Goal: Download file/media

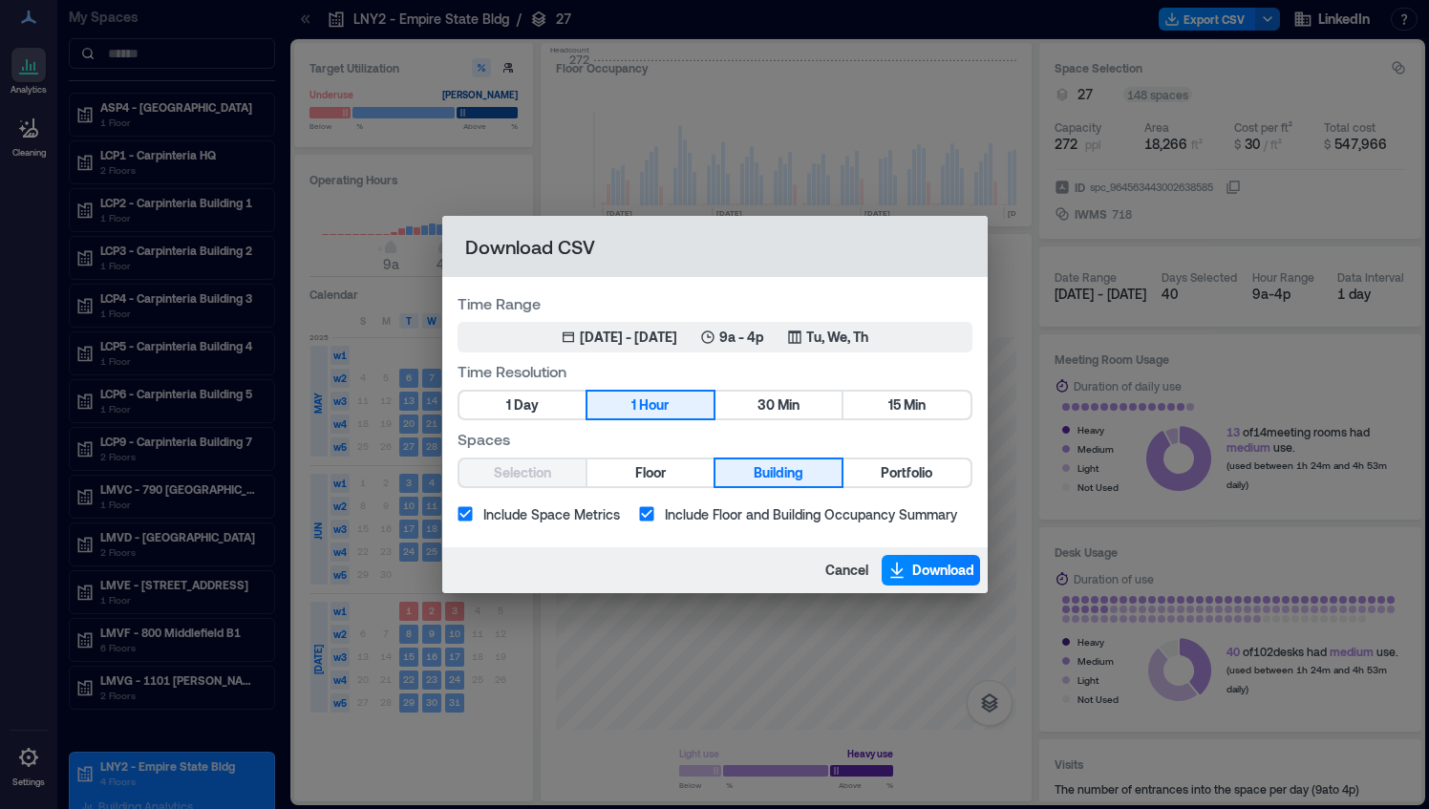
scroll to position [0, 3240]
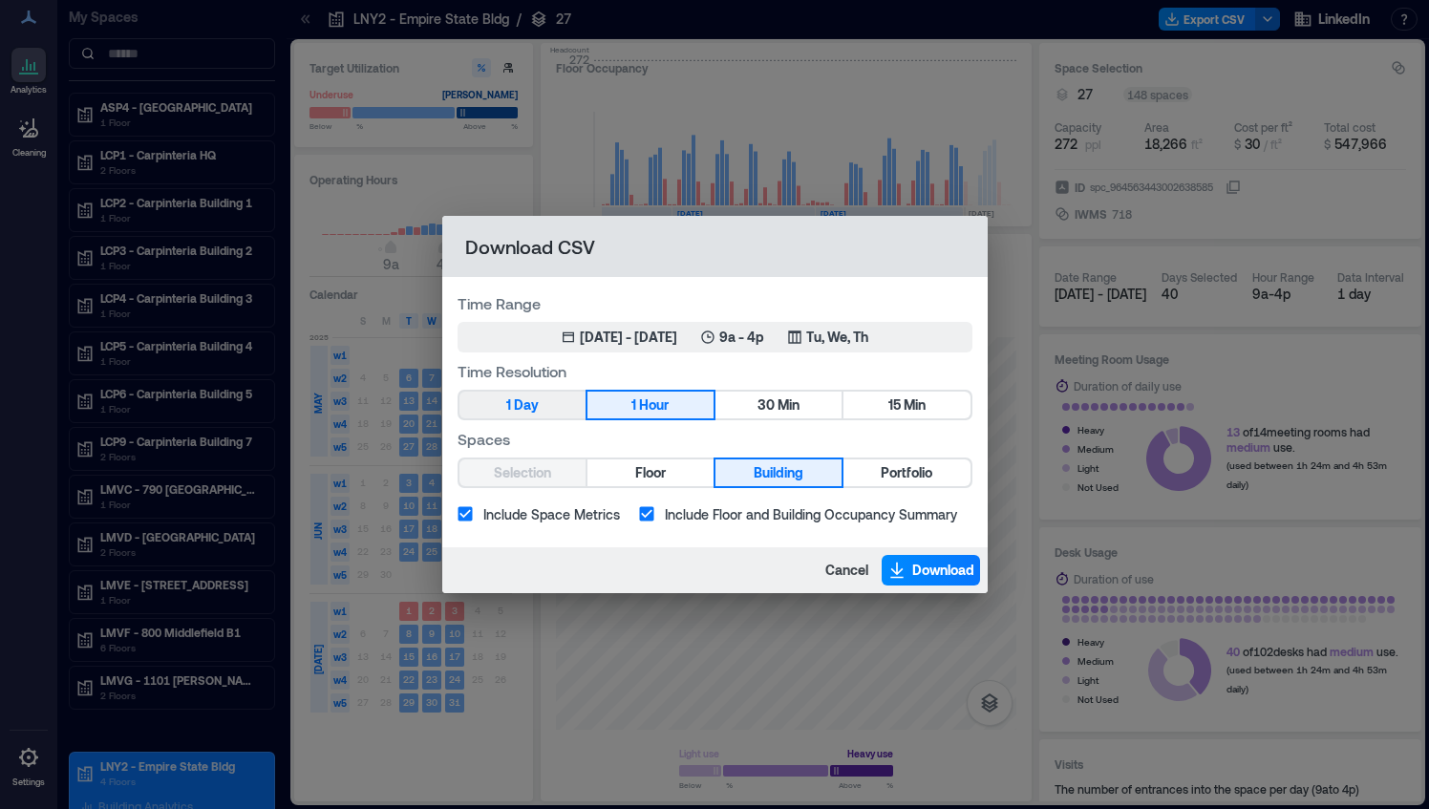
click at [566, 410] on button "1 Day" at bounding box center [523, 405] width 126 height 27
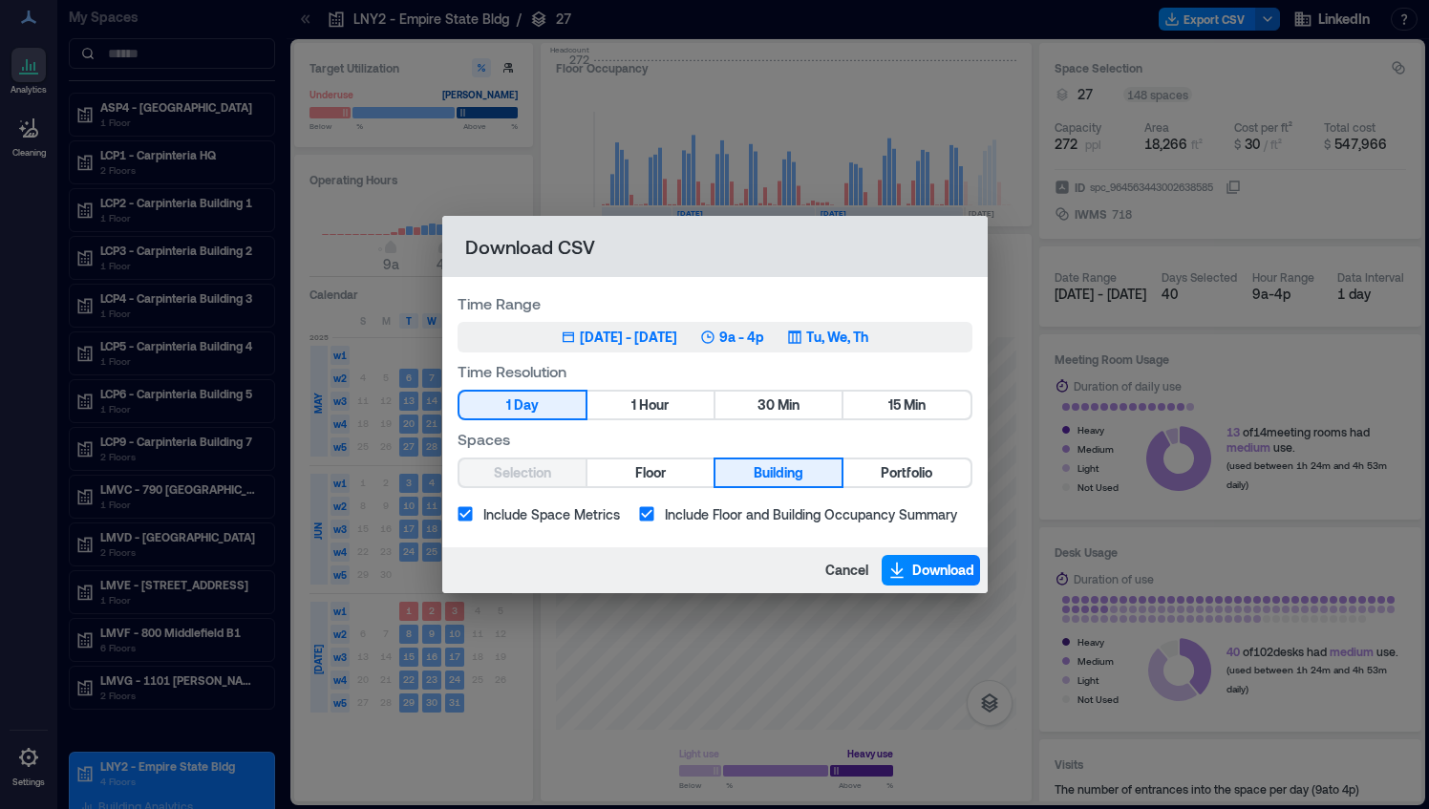
click at [618, 343] on div "[DATE] - [DATE]" at bounding box center [628, 337] width 97 height 19
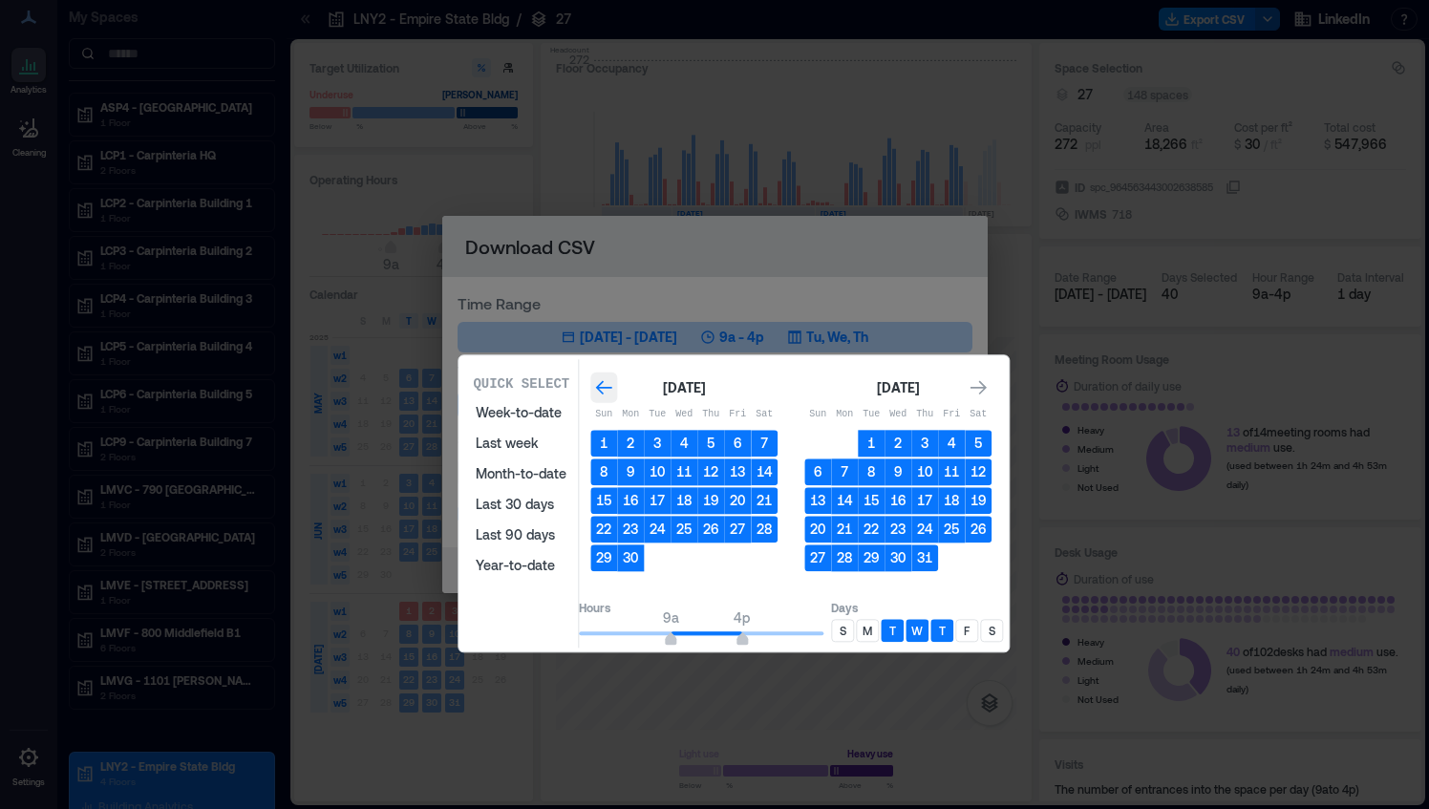
click at [612, 387] on icon "Go to previous month" at bounding box center [604, 388] width 16 height 14
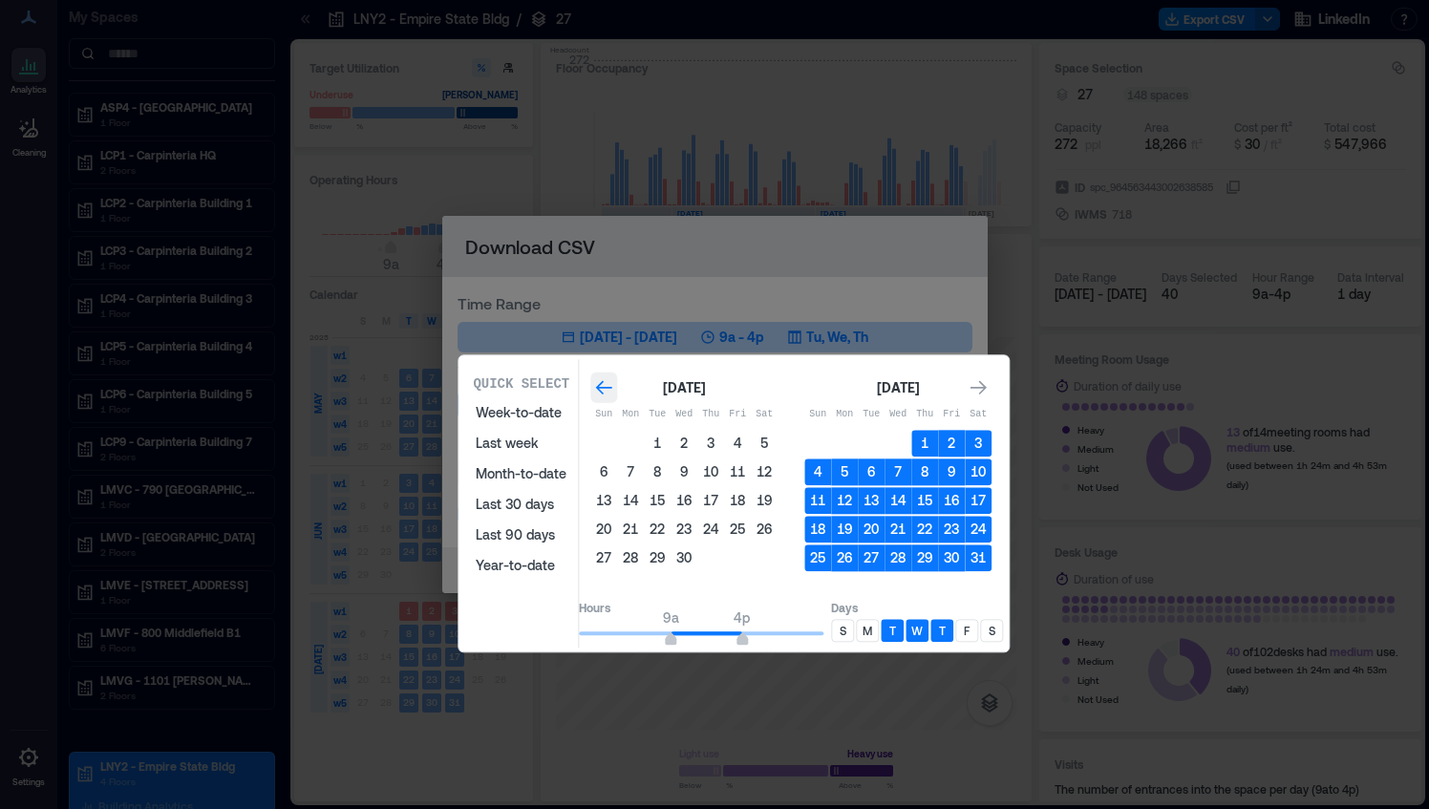
click at [612, 387] on icon "Go to previous month" at bounding box center [604, 388] width 16 height 14
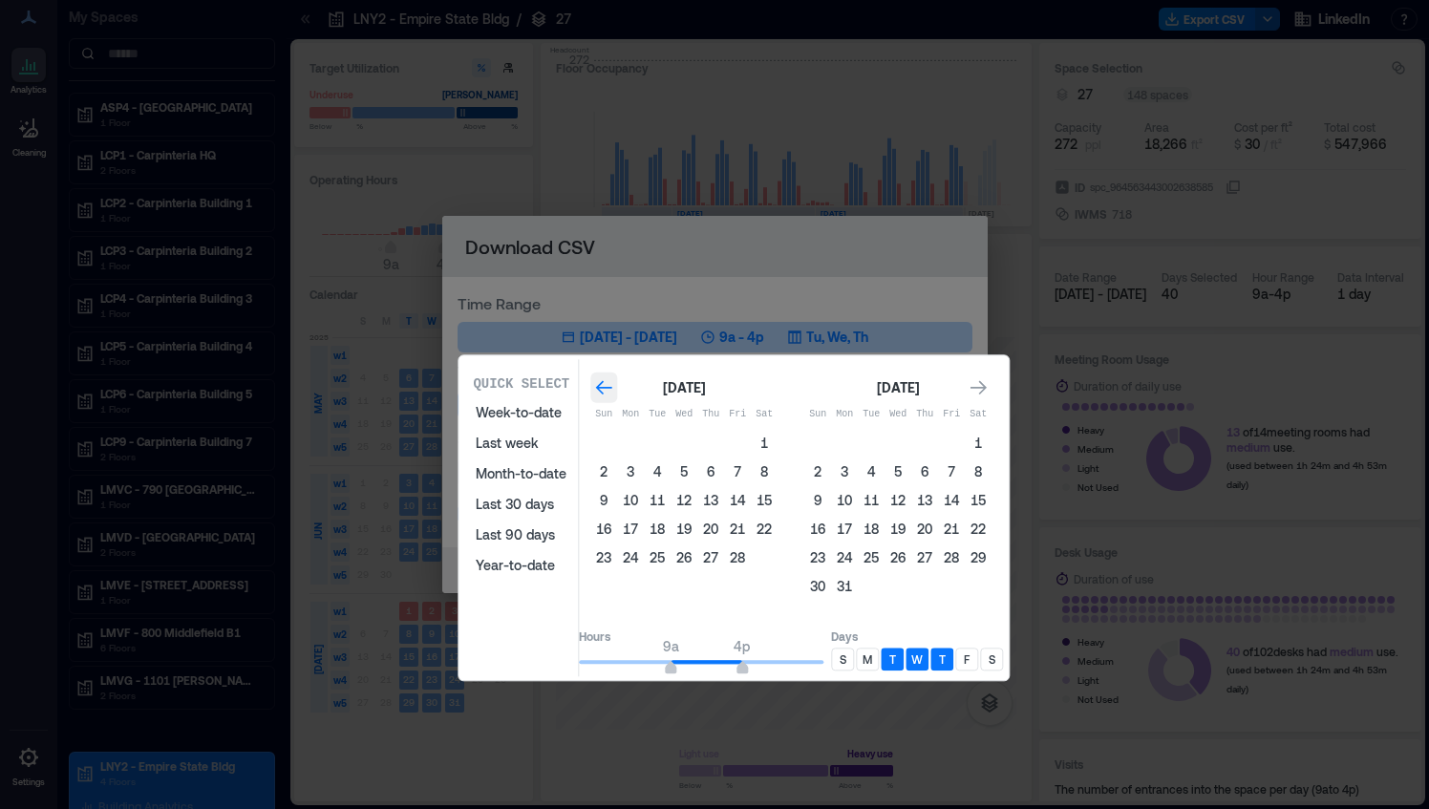
click at [612, 387] on icon "Go to previous month" at bounding box center [604, 388] width 16 height 14
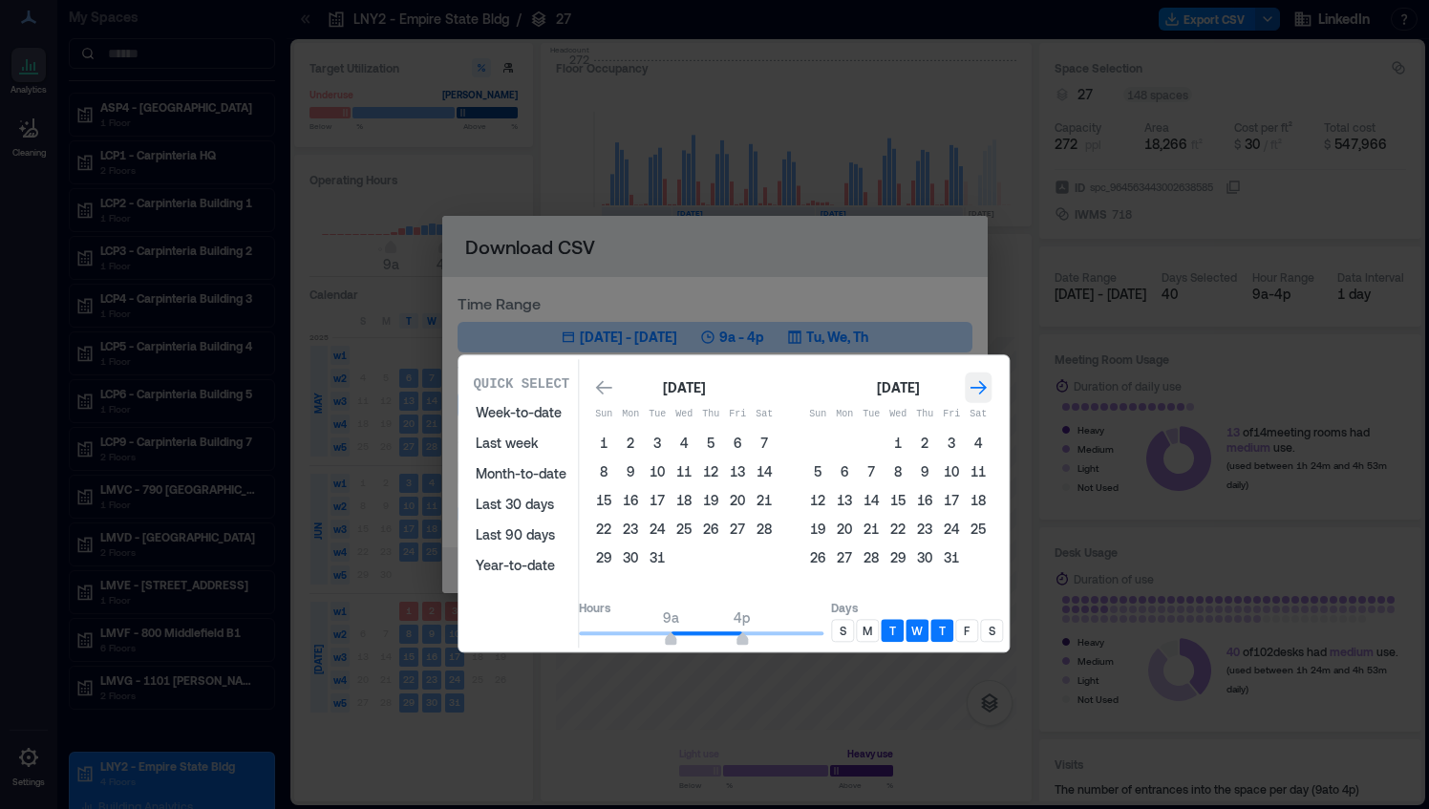
click at [988, 382] on icon "Go to next month" at bounding box center [978, 387] width 19 height 19
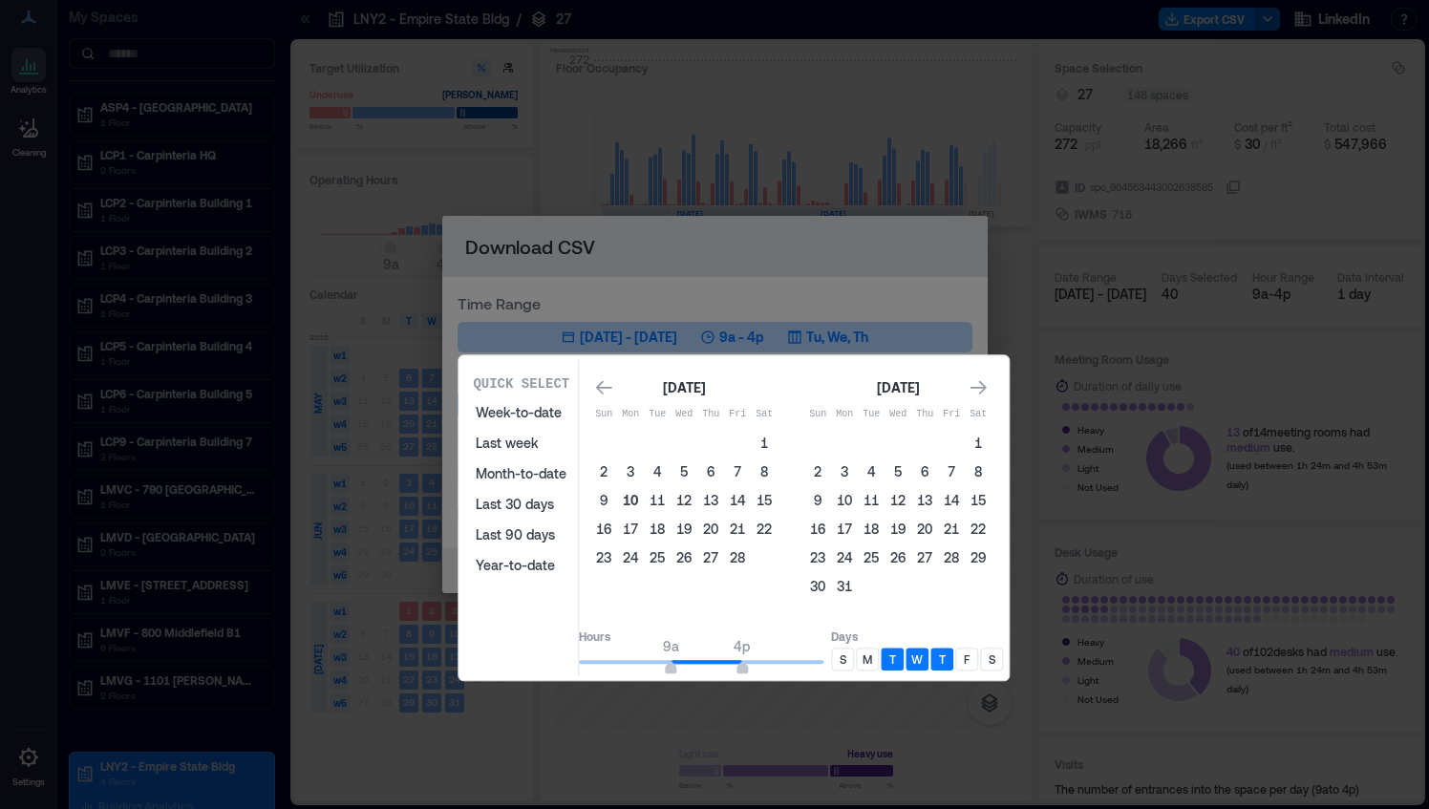
click at [644, 500] on button "10" at bounding box center [630, 500] width 27 height 27
click at [613, 386] on icon "Go to previous month" at bounding box center [603, 387] width 19 height 19
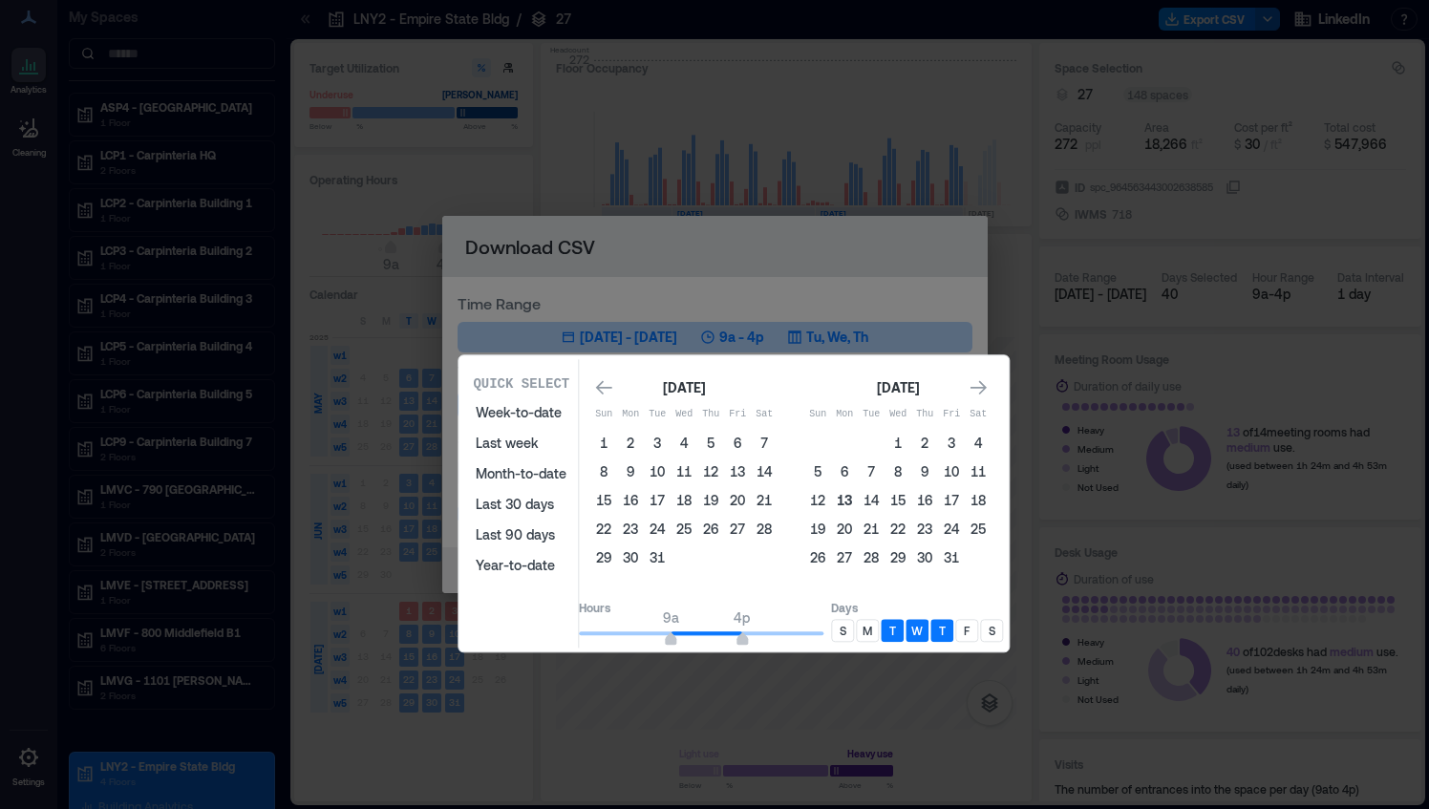
click at [858, 501] on button "13" at bounding box center [844, 500] width 27 height 27
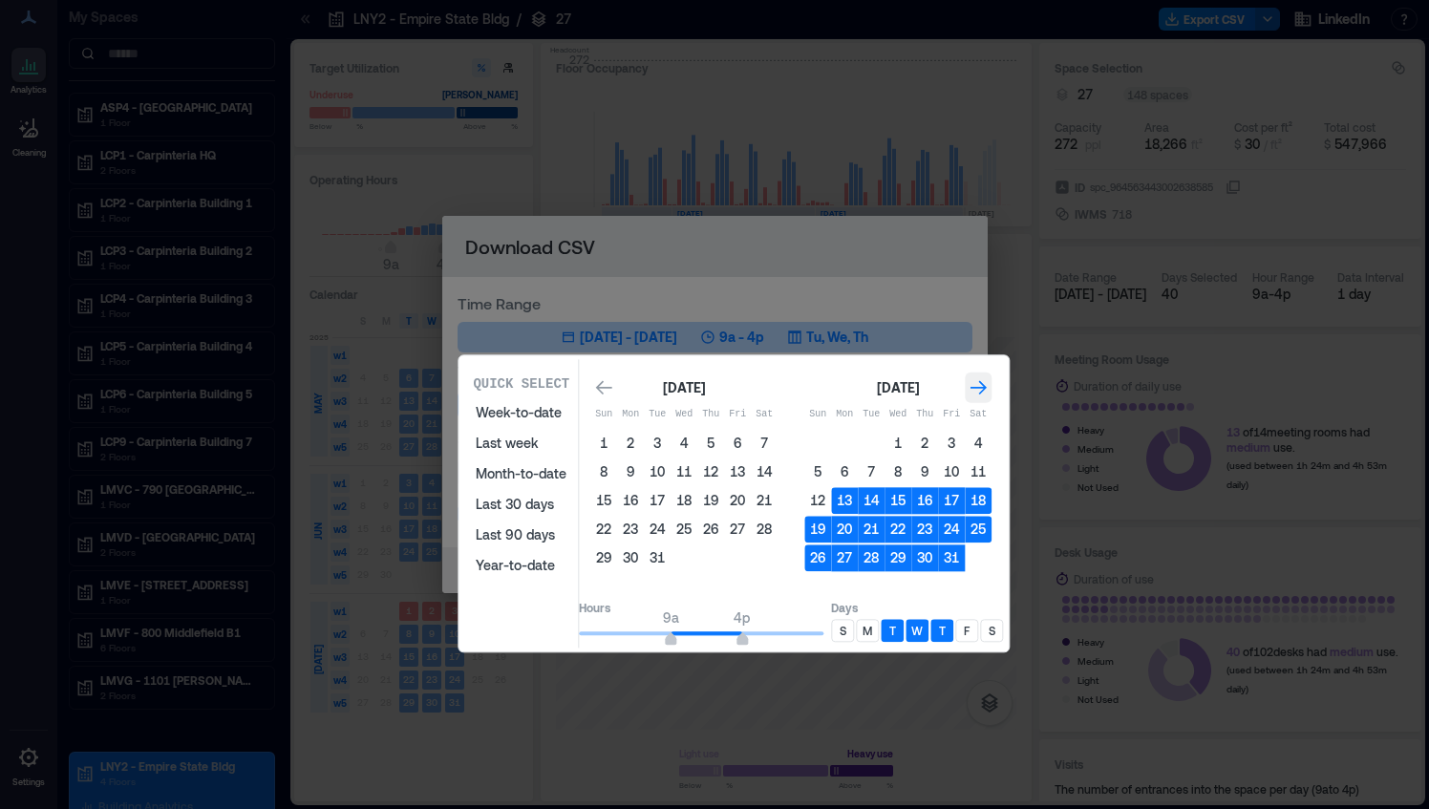
click at [988, 380] on icon "Go to next month" at bounding box center [978, 387] width 19 height 19
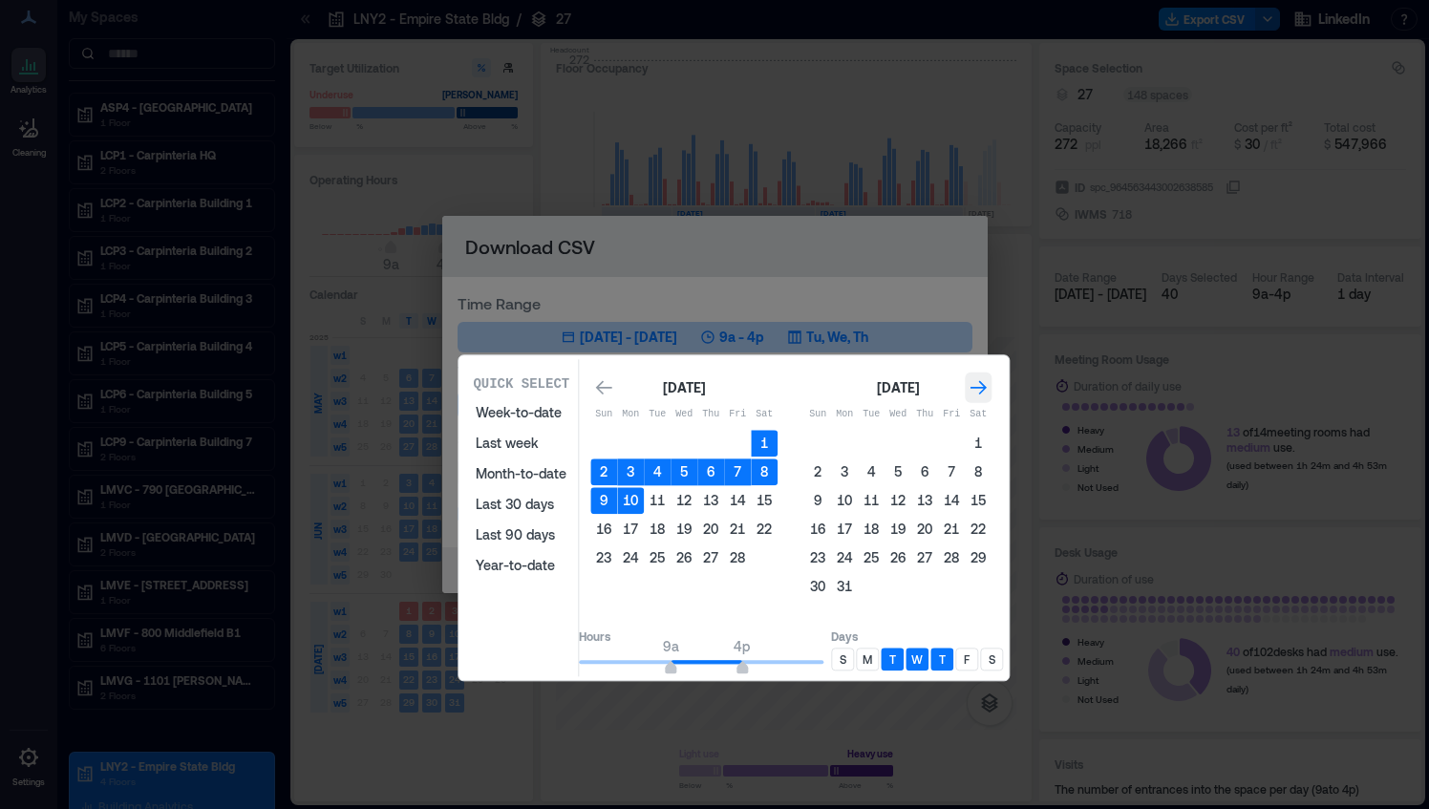
click at [988, 380] on icon "Go to next month" at bounding box center [978, 387] width 19 height 19
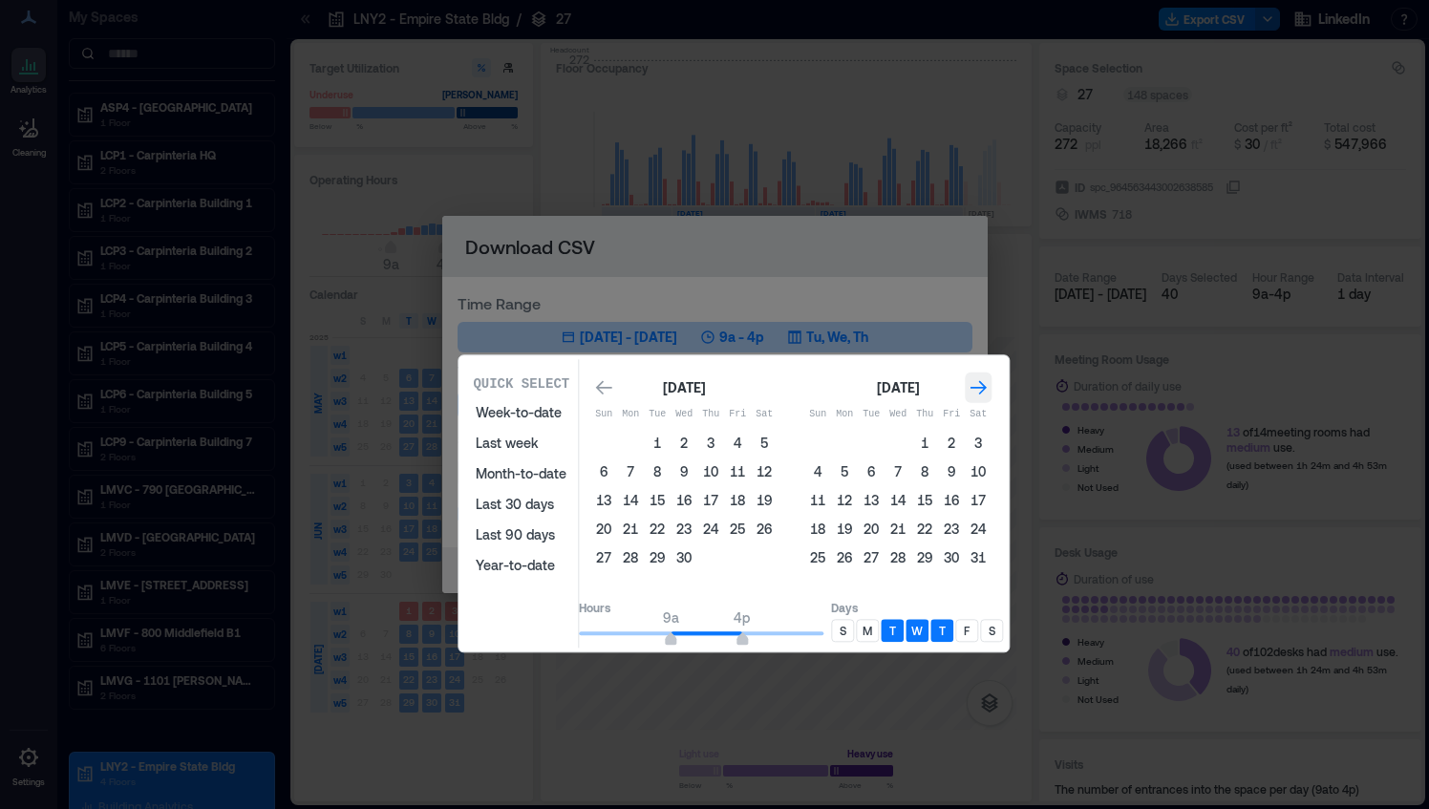
click at [988, 380] on icon "Go to next month" at bounding box center [978, 387] width 19 height 19
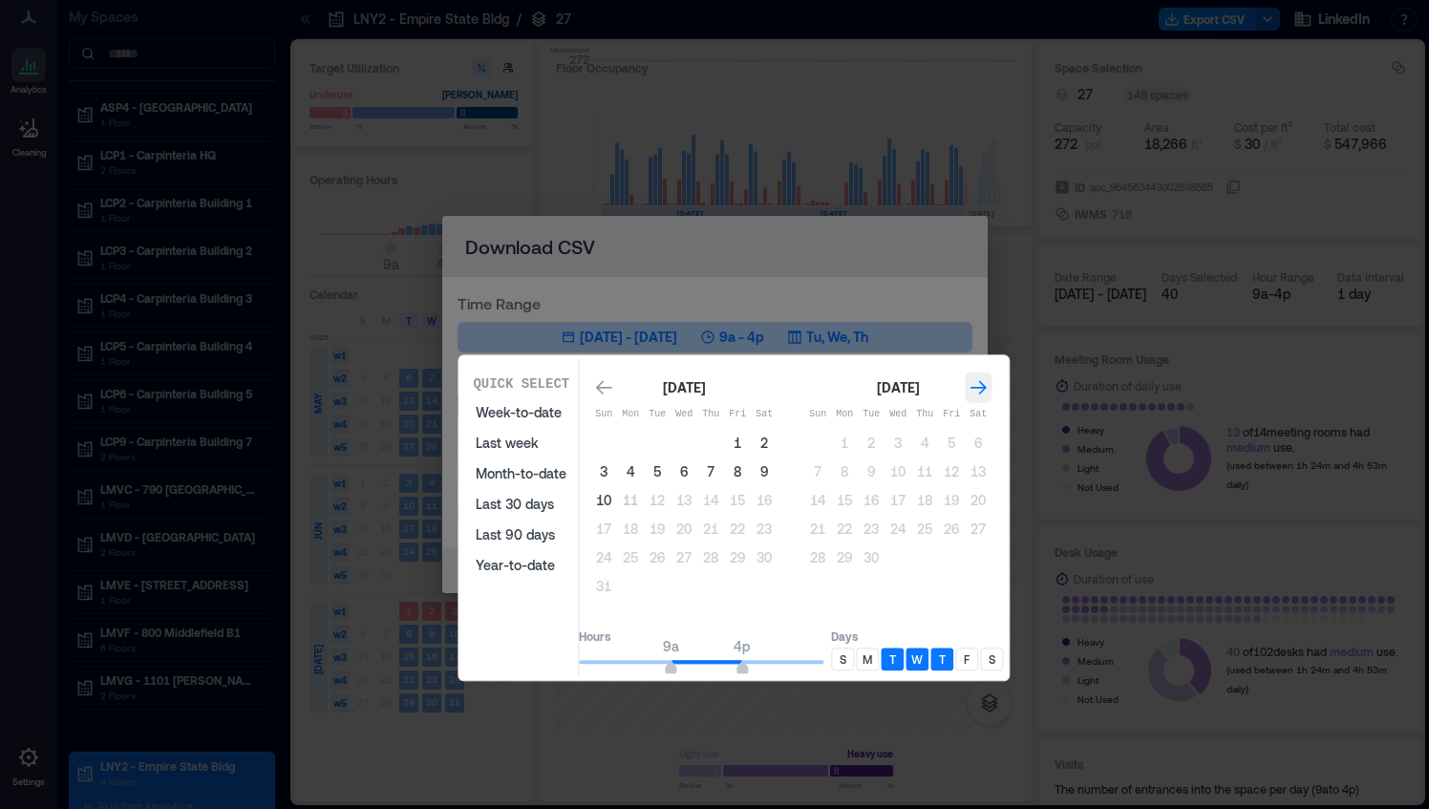
click at [988, 380] on icon "Go to next month" at bounding box center [978, 387] width 19 height 19
click at [612, 387] on icon "Go to previous month" at bounding box center [604, 388] width 16 height 14
click at [751, 472] on button "8" at bounding box center [737, 472] width 27 height 27
drag, startPoint x: 723, startPoint y: 646, endPoint x: 744, endPoint y: 657, distance: 23.9
drag, startPoint x: 744, startPoint y: 657, endPoint x: 697, endPoint y: 627, distance: 55.9
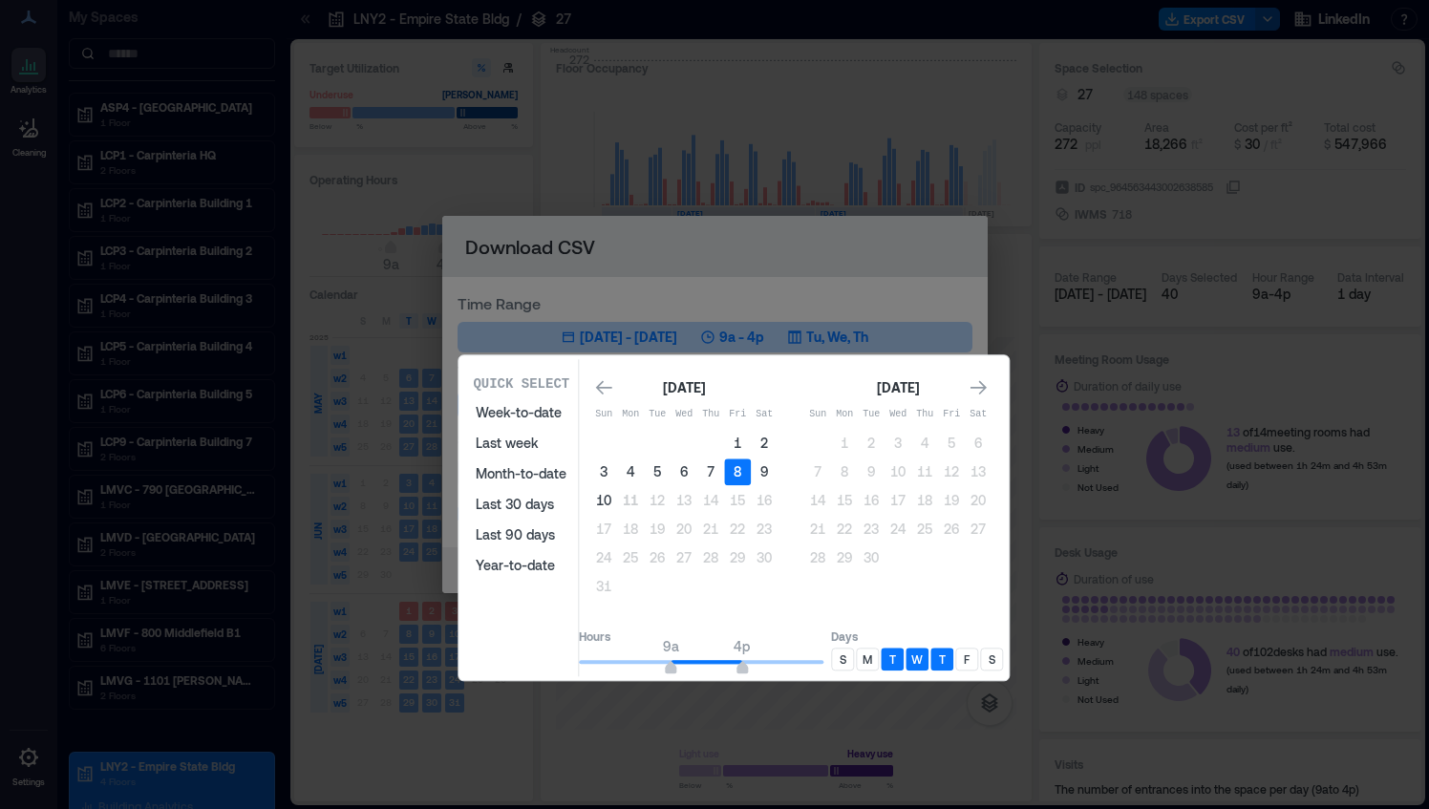
click at [694, 627] on div "Hours 9a 4p Days S M T W T F S" at bounding box center [791, 648] width 424 height 55
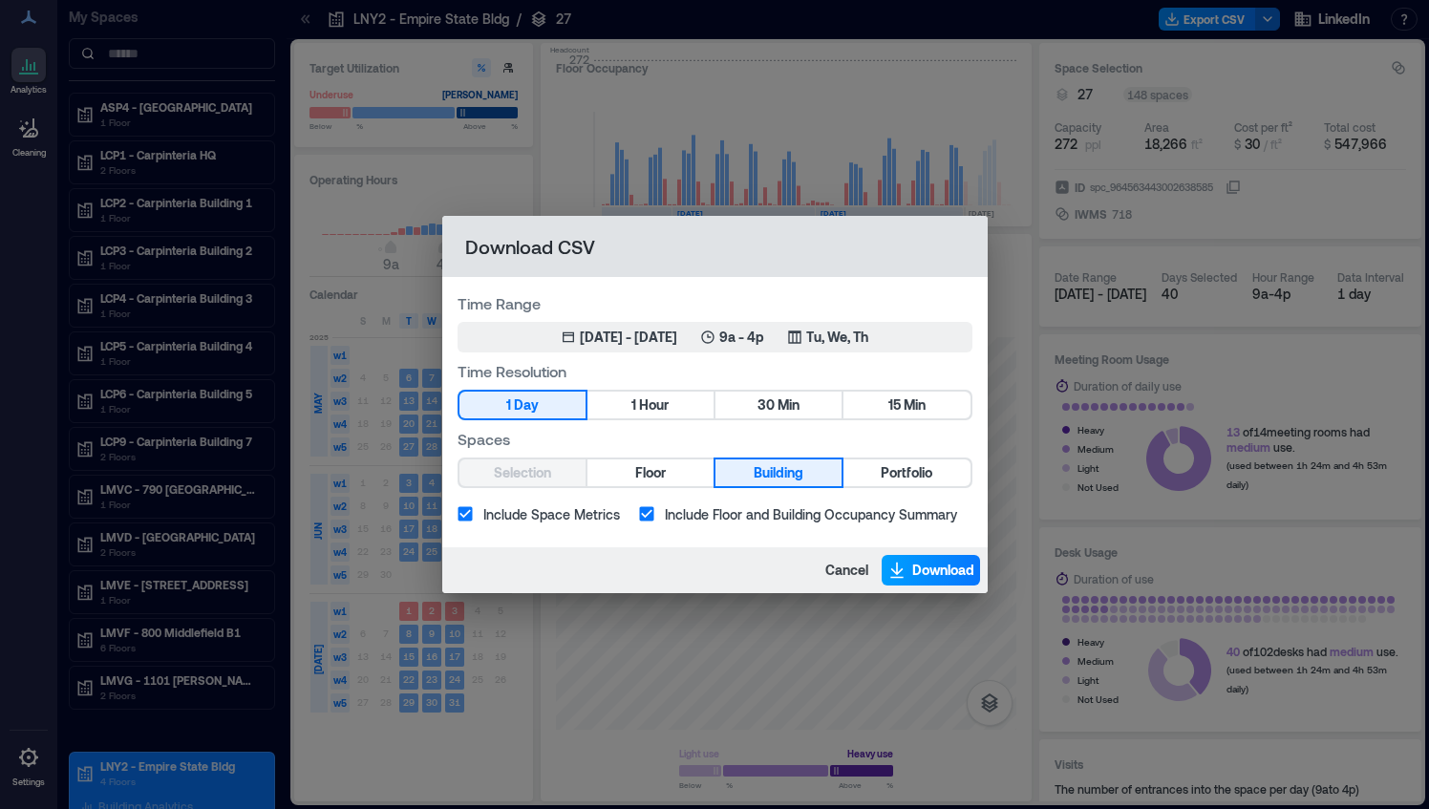
click at [936, 565] on span "Download" at bounding box center [943, 570] width 62 height 19
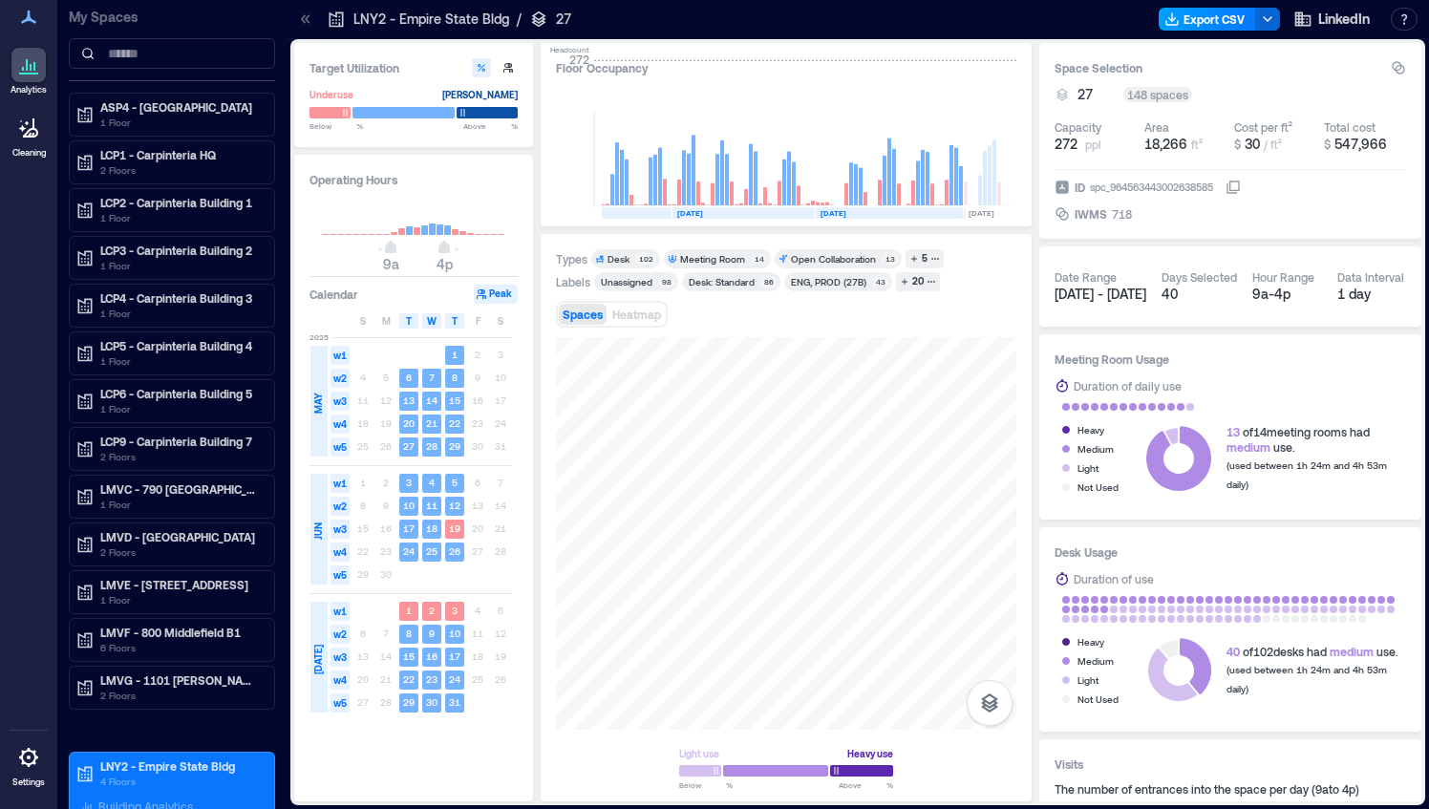
click at [1229, 13] on button "Export CSV" at bounding box center [1207, 19] width 97 height 23
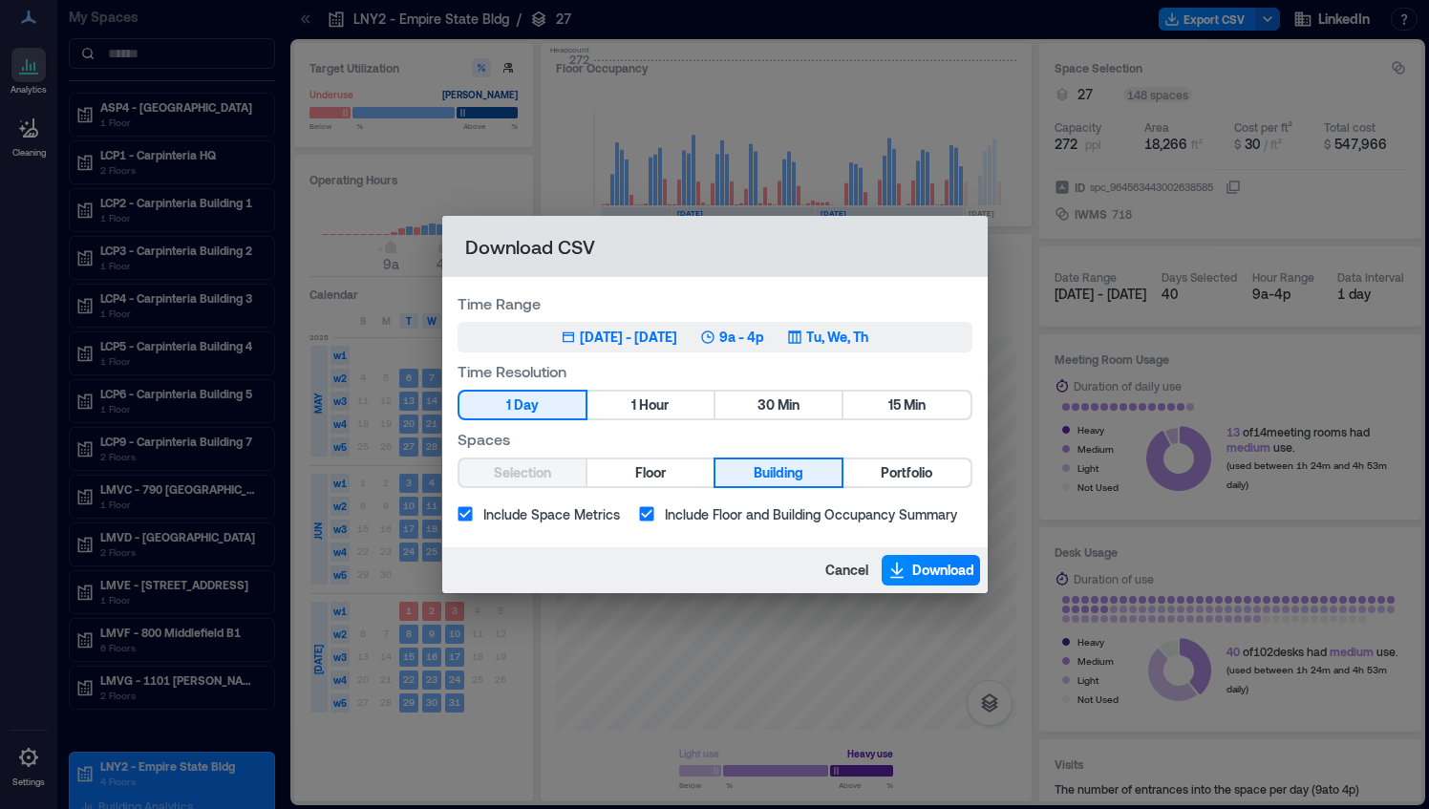
click at [666, 340] on div "[DATE] - [DATE]" at bounding box center [628, 337] width 97 height 19
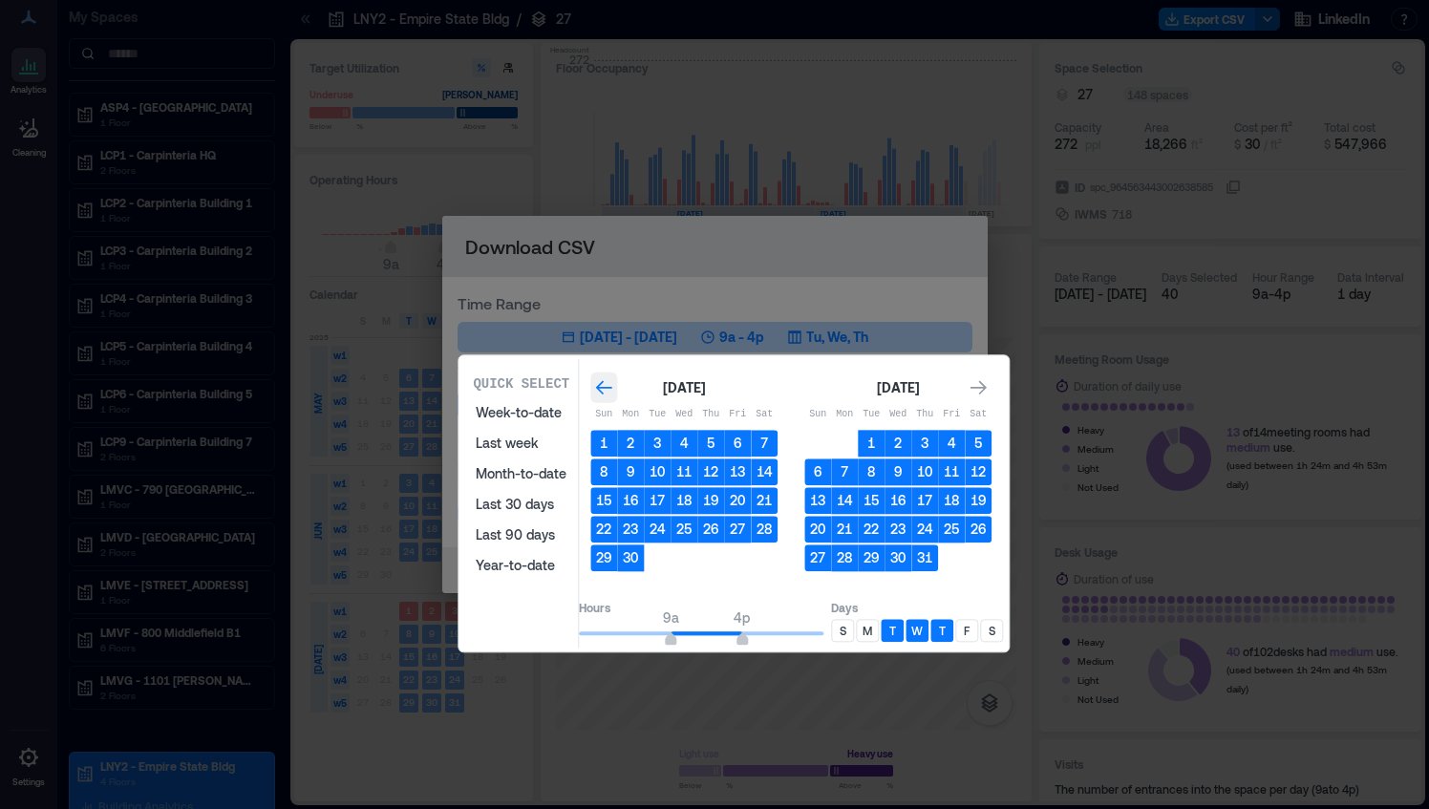
click at [612, 383] on icon "Go to previous month" at bounding box center [604, 388] width 16 height 14
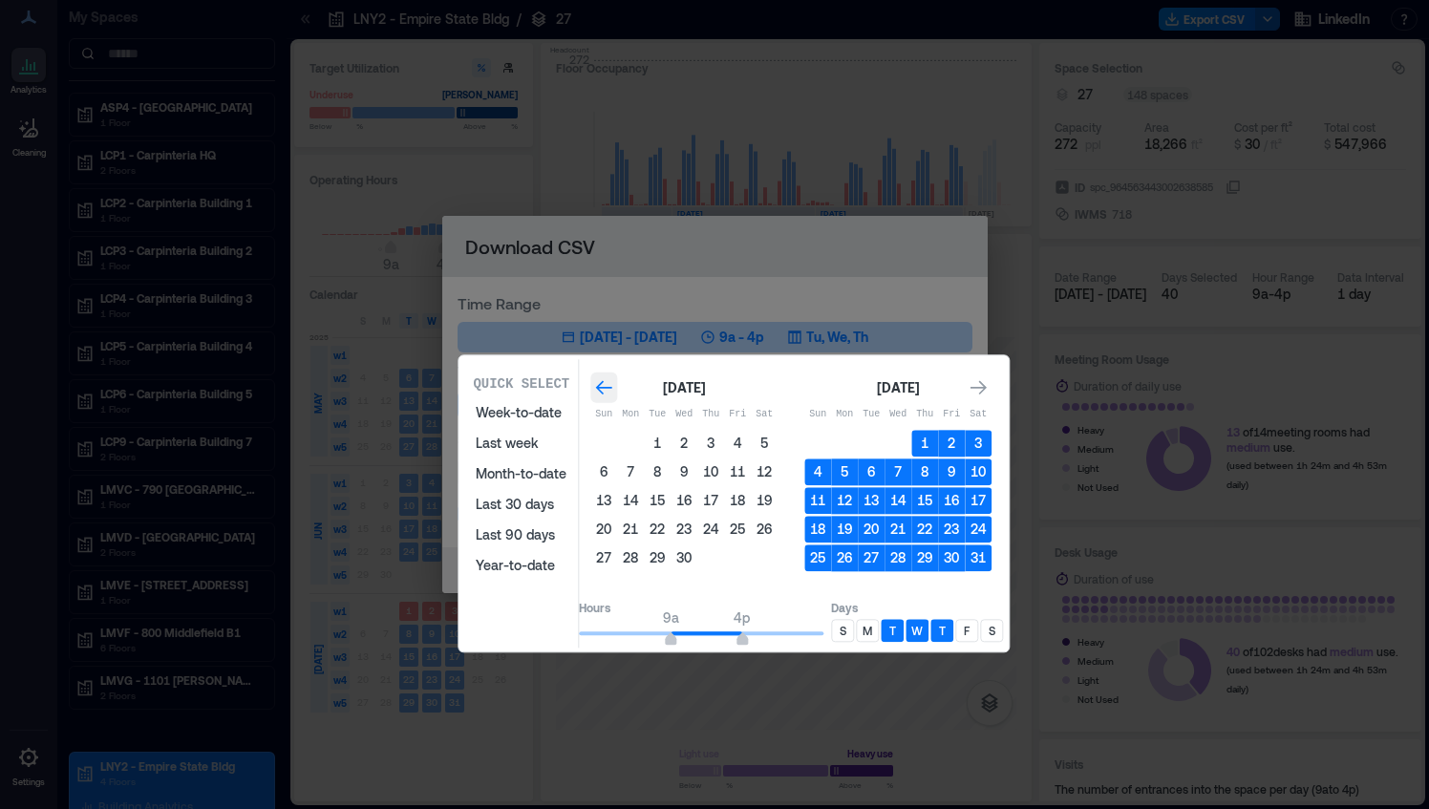
click at [612, 383] on icon "Go to previous month" at bounding box center [604, 388] width 16 height 14
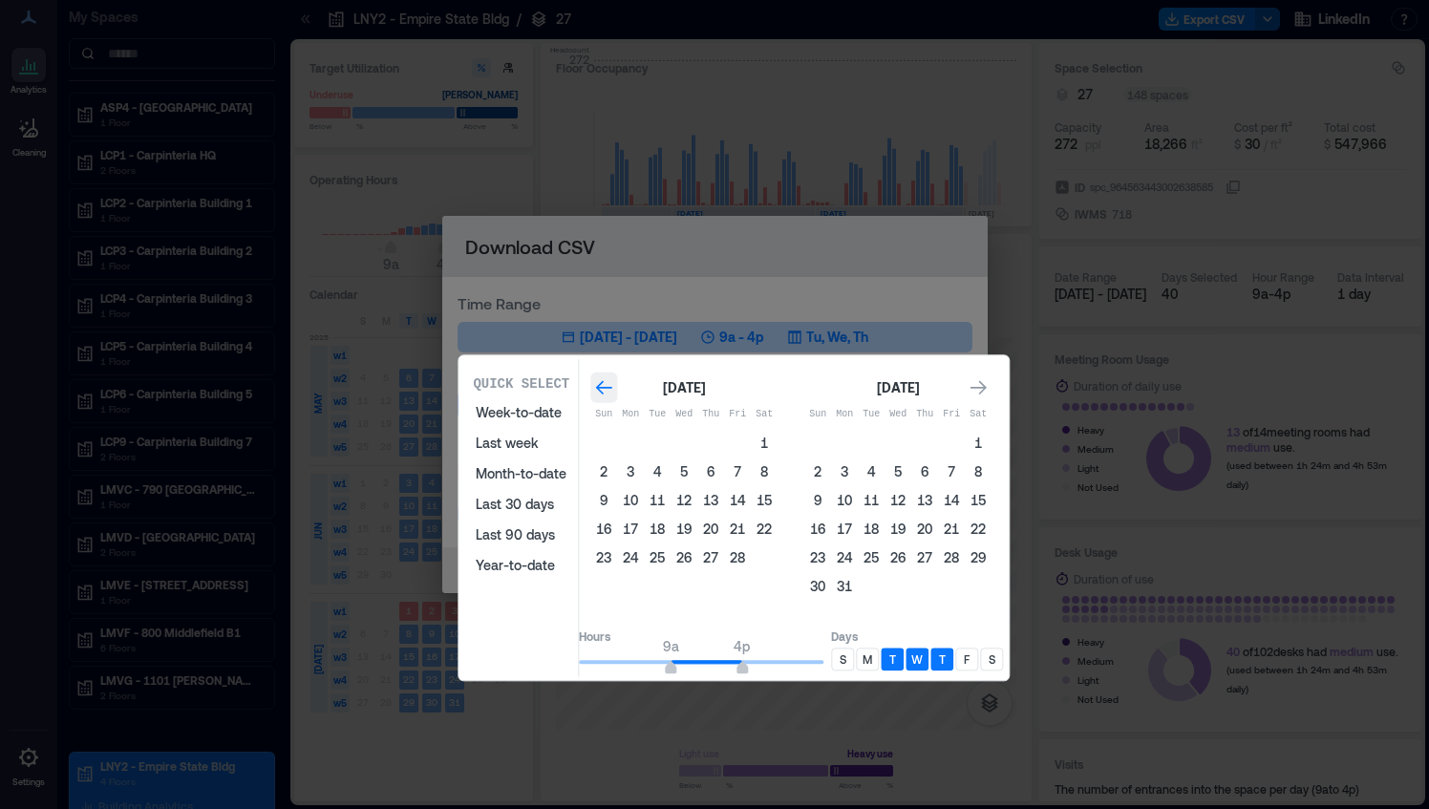
click at [612, 383] on icon "Go to previous month" at bounding box center [604, 388] width 16 height 14
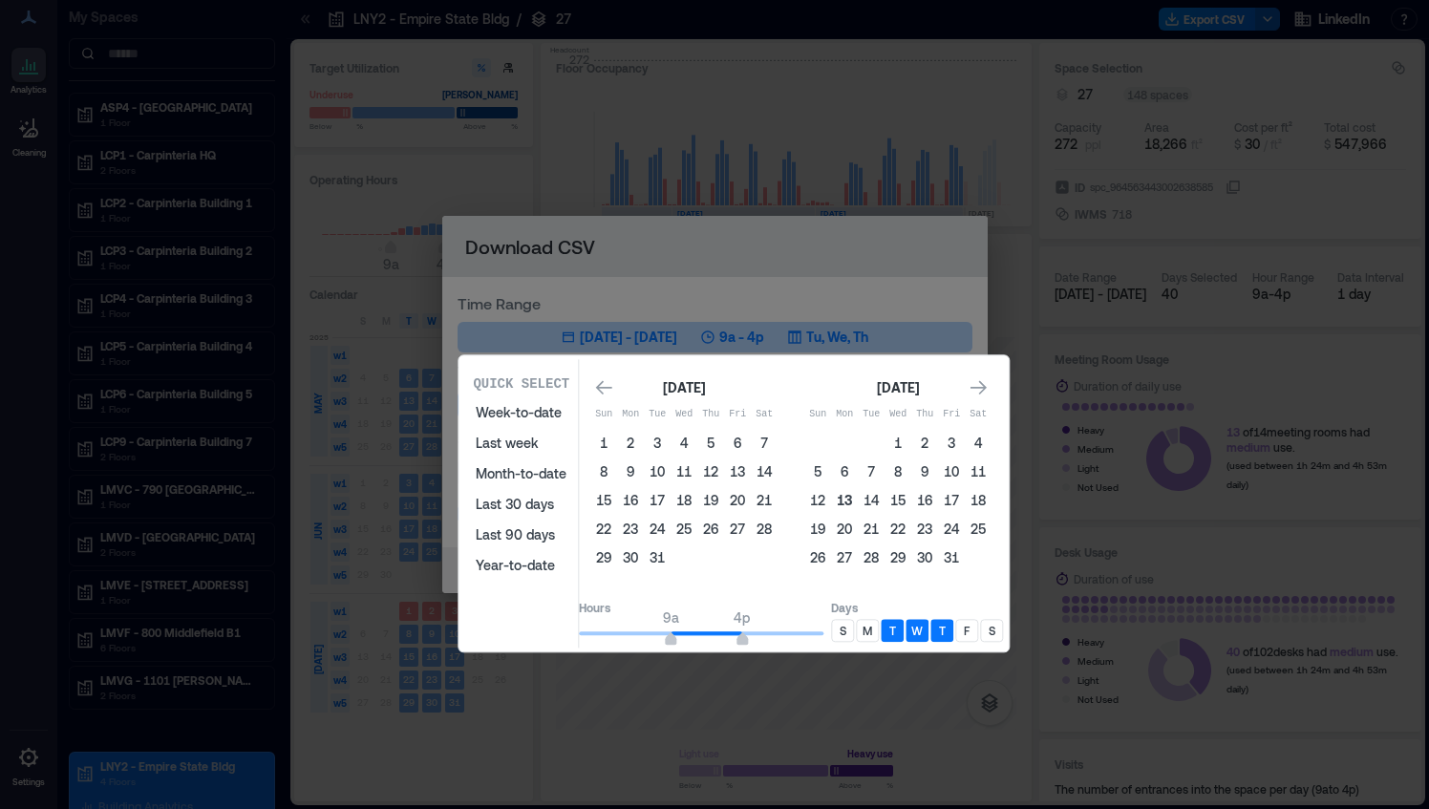
click at [858, 503] on button "13" at bounding box center [844, 500] width 27 height 27
click at [987, 388] on icon "Go to next month" at bounding box center [979, 388] width 16 height 14
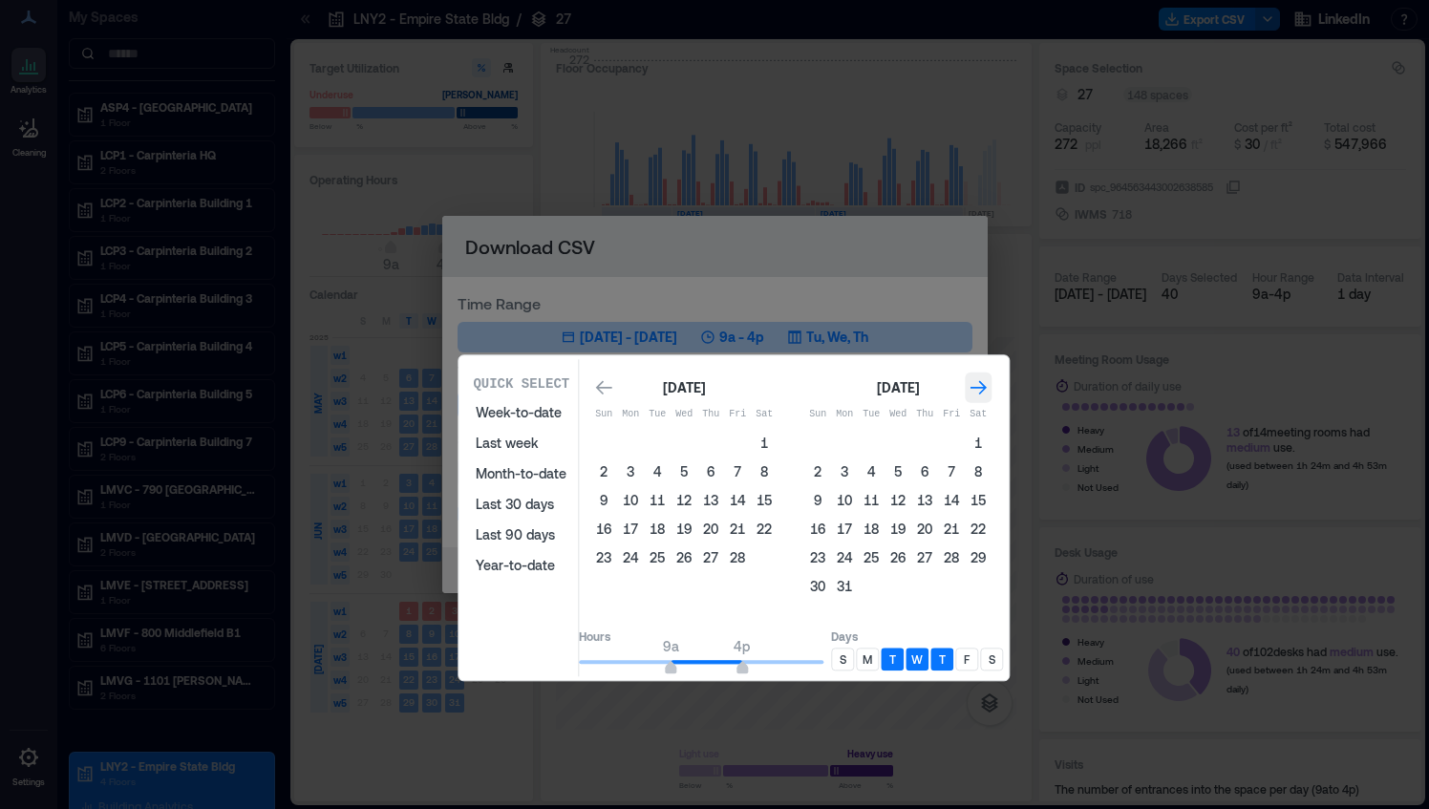
click at [987, 388] on icon "Go to next month" at bounding box center [979, 388] width 16 height 14
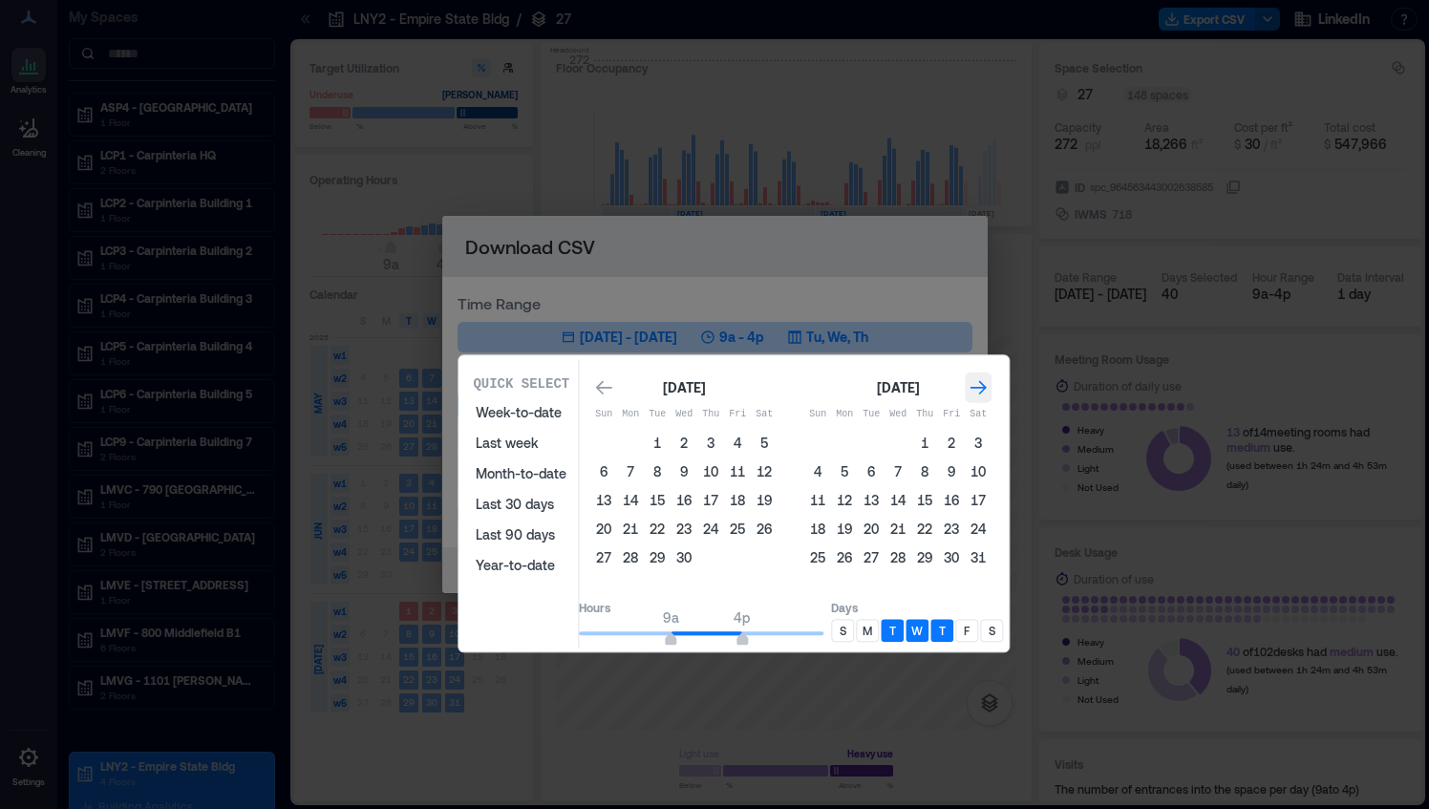
click at [987, 388] on icon "Go to next month" at bounding box center [979, 388] width 16 height 14
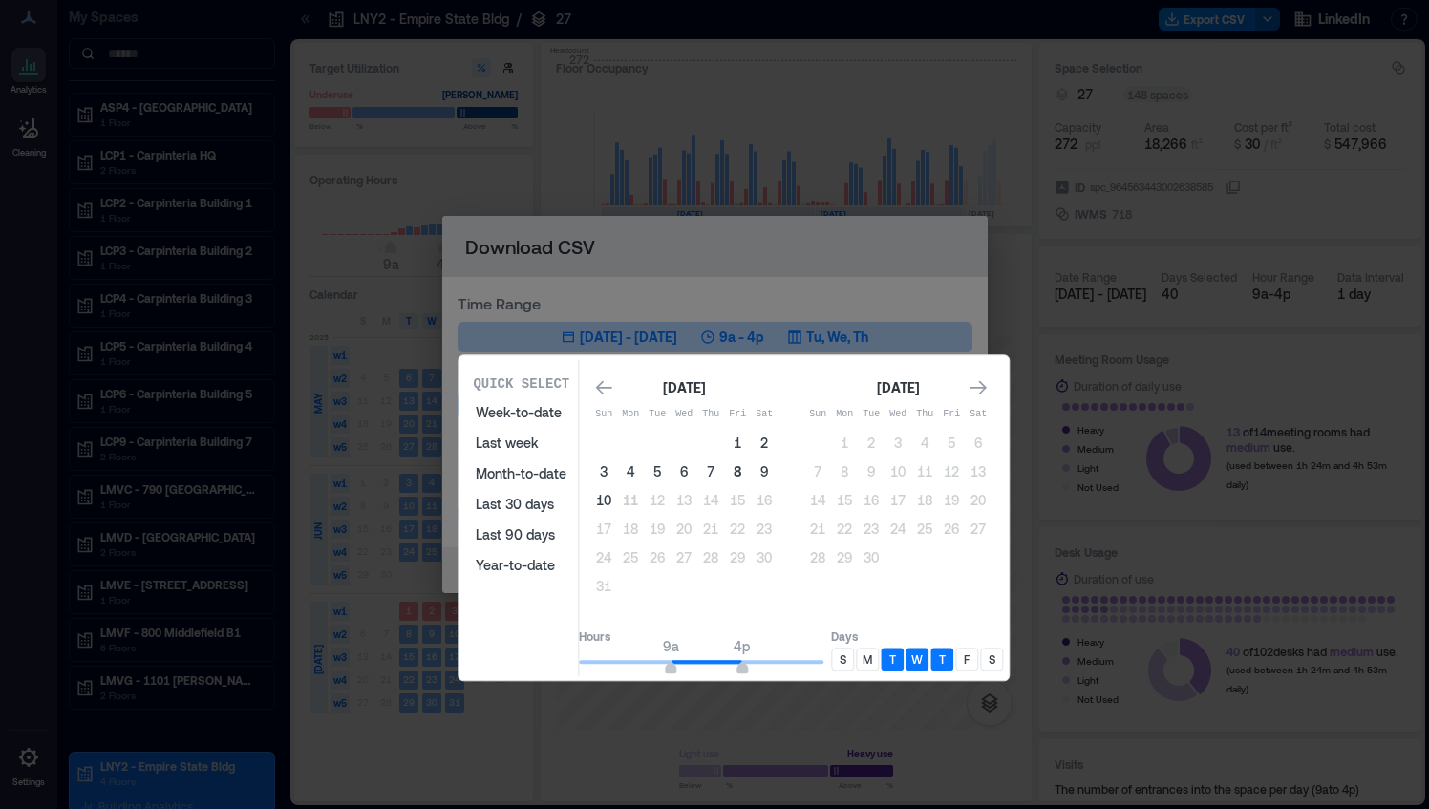
click at [751, 475] on button "8" at bounding box center [737, 472] width 27 height 27
click at [676, 667] on span "9a" at bounding box center [670, 670] width 11 height 8
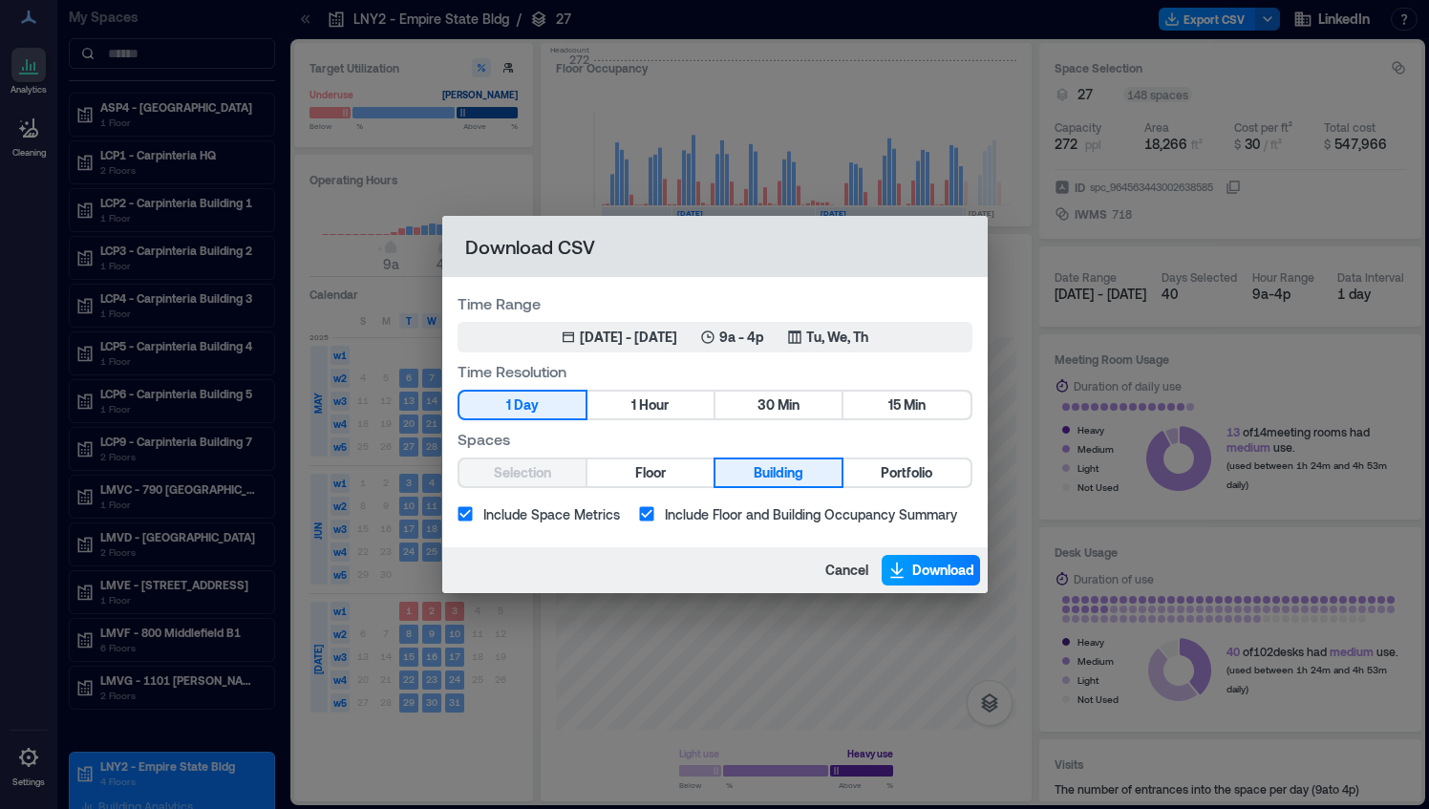
click at [938, 564] on span "Download" at bounding box center [943, 570] width 62 height 19
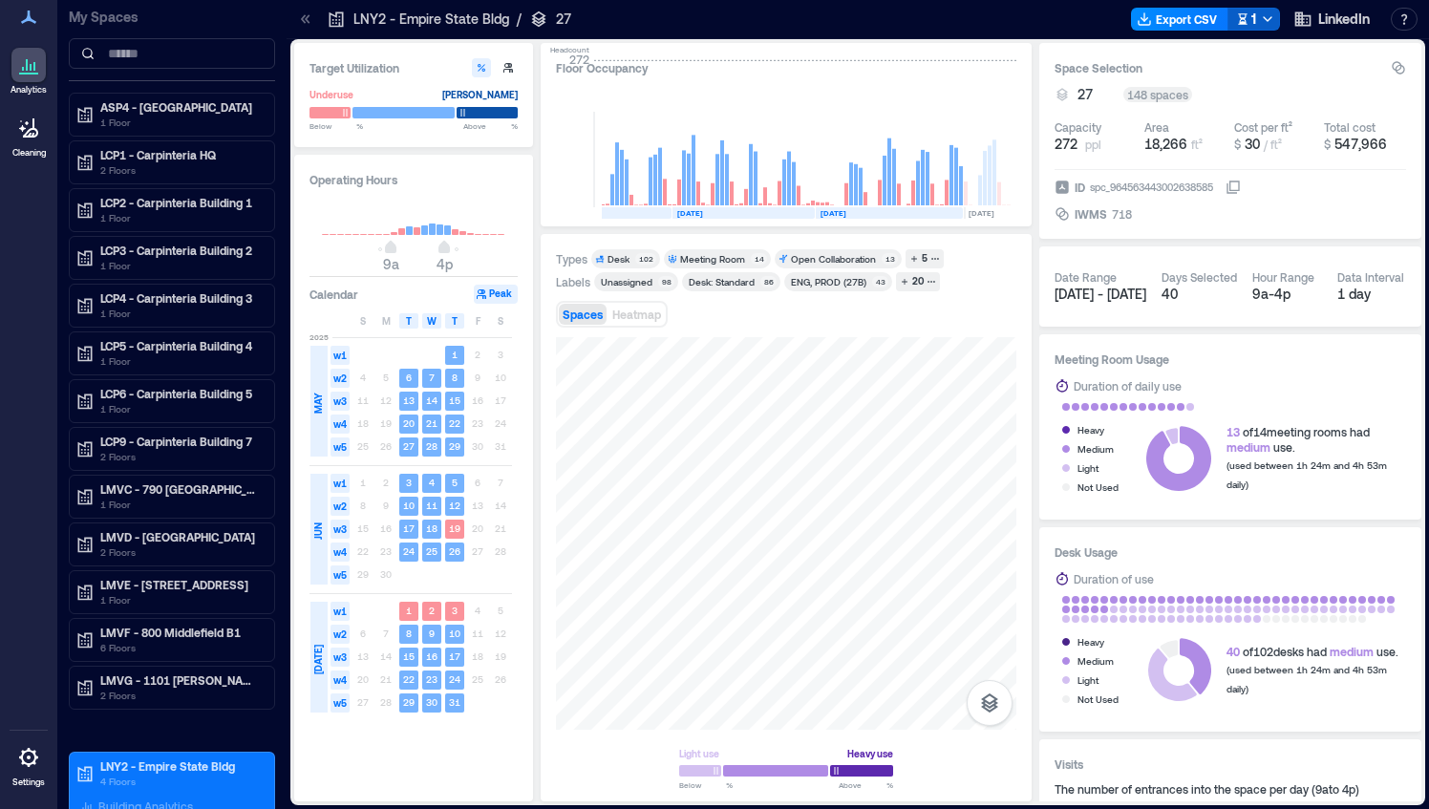
click at [1269, 20] on polyline "button" at bounding box center [1268, 19] width 8 height 4
